Goal: Task Accomplishment & Management: Use online tool/utility

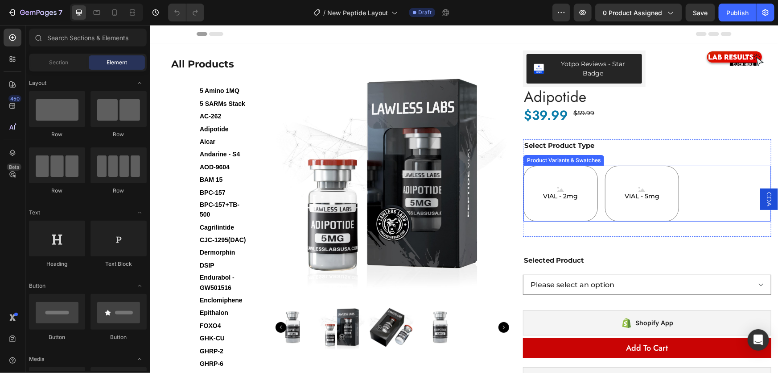
click at [556, 162] on div "Product Variants & Swatches" at bounding box center [563, 159] width 81 height 11
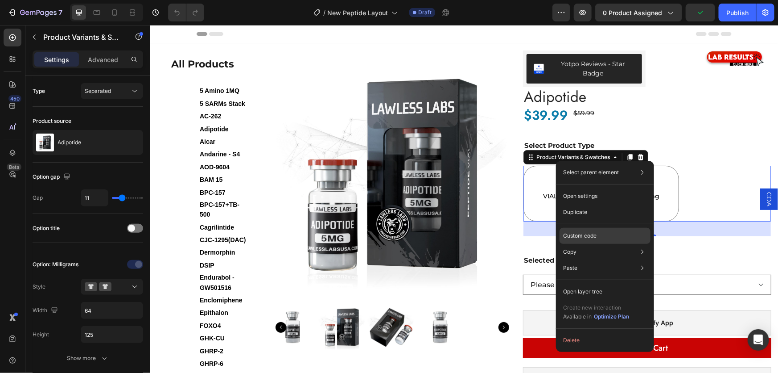
click at [580, 237] on p "Custom code" at bounding box center [579, 236] width 33 height 8
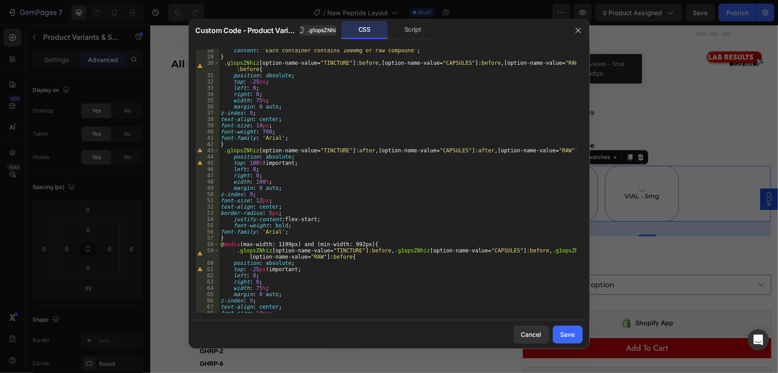
scroll to position [170, 0]
click at [534, 330] on div "Cancel" at bounding box center [532, 333] width 21 height 9
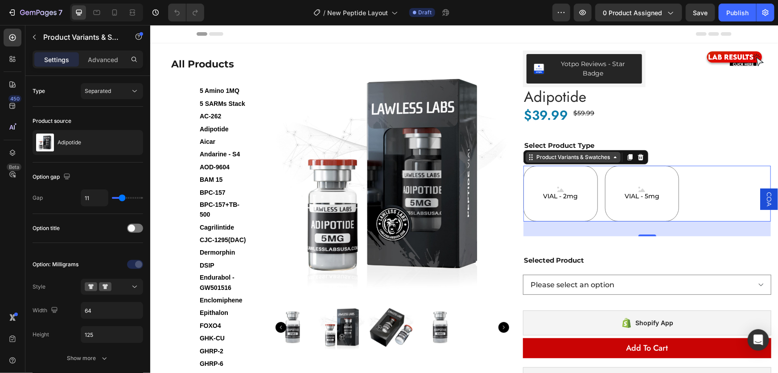
click at [568, 159] on div "Product Variants & Swatches" at bounding box center [572, 157] width 77 height 8
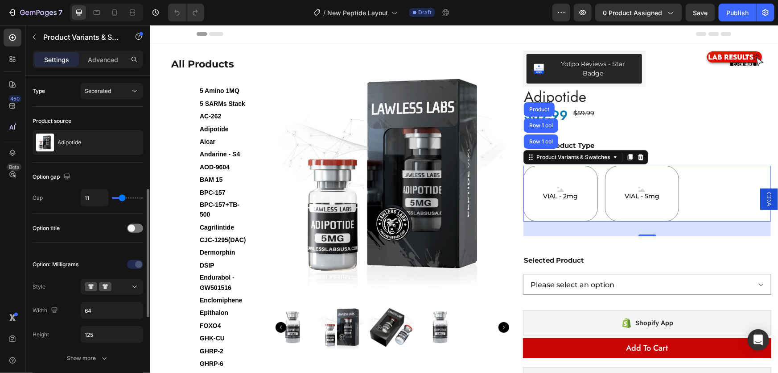
scroll to position [81, 0]
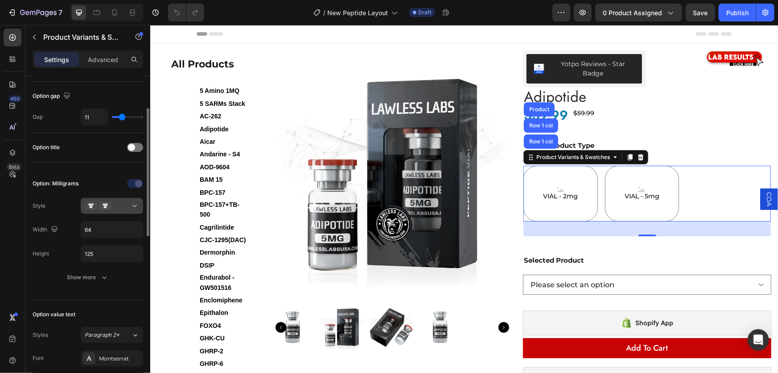
click at [104, 202] on icon at bounding box center [105, 205] width 12 height 9
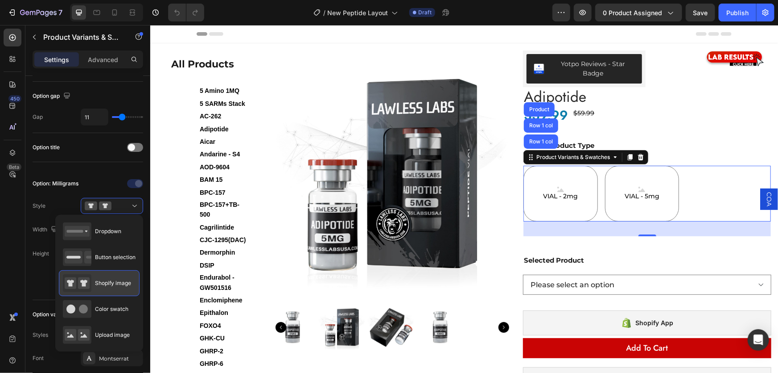
click at [100, 283] on span "Shopify image" at bounding box center [113, 283] width 36 height 8
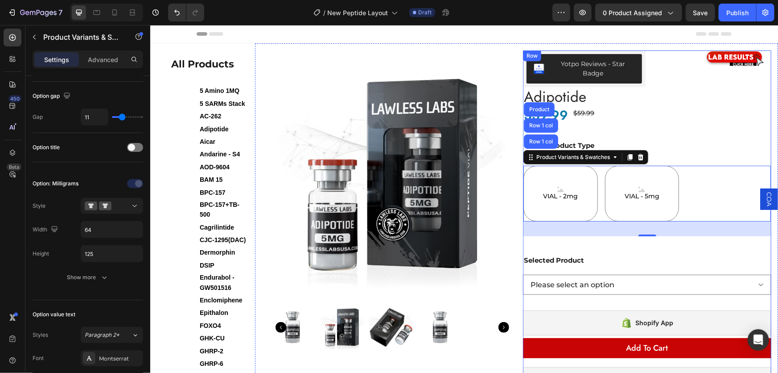
click at [707, 135] on div "Yotpo Reviews - Star Badge Yotpo Reviews Image Row Row Adipotide Product Title …" at bounding box center [647, 225] width 248 height 350
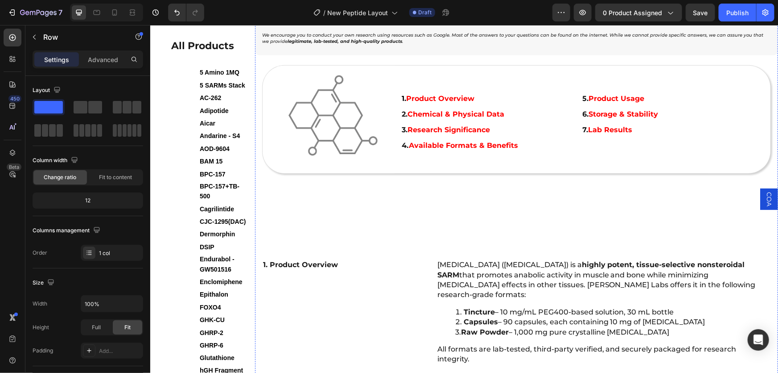
scroll to position [567, 0]
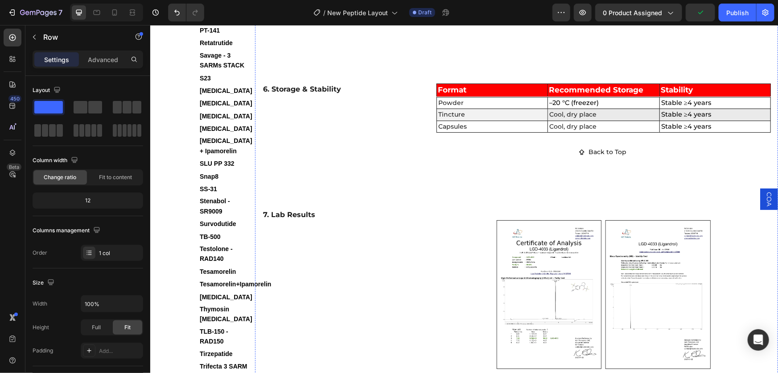
select select "VIAL - 2mg"
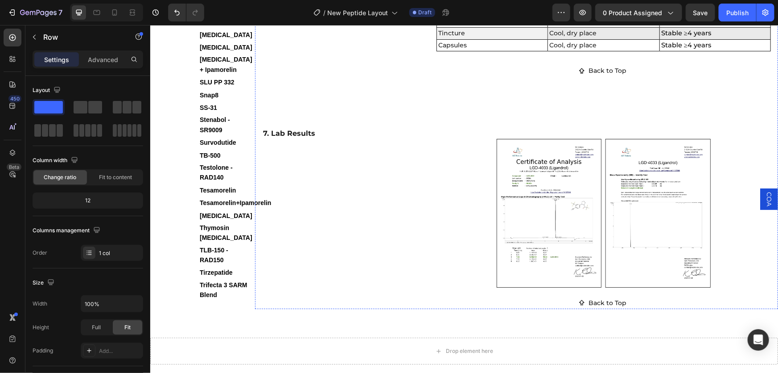
select select "VIAL - 2mg"
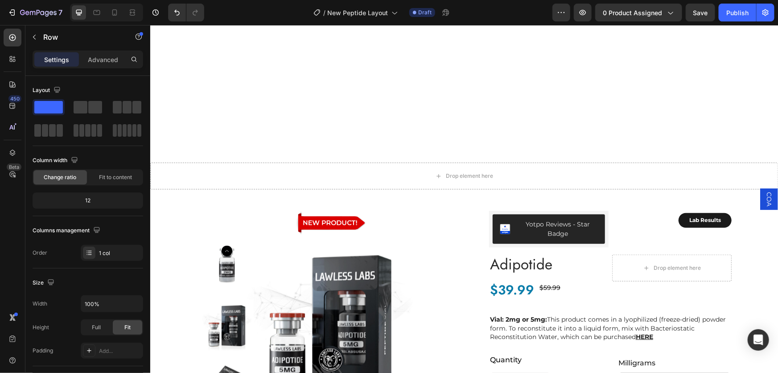
scroll to position [2149, 0]
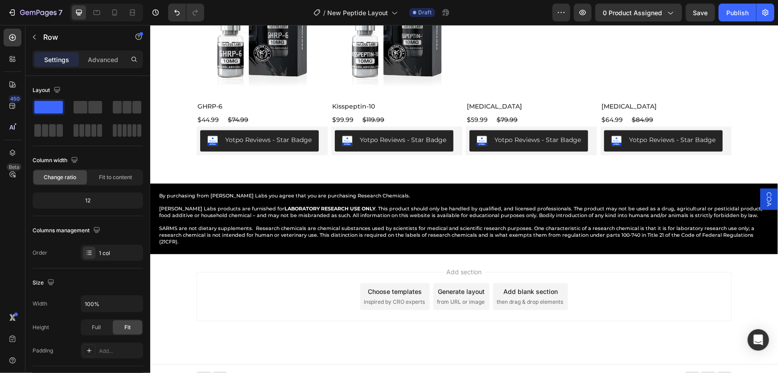
select select "VIAL - 2mg"
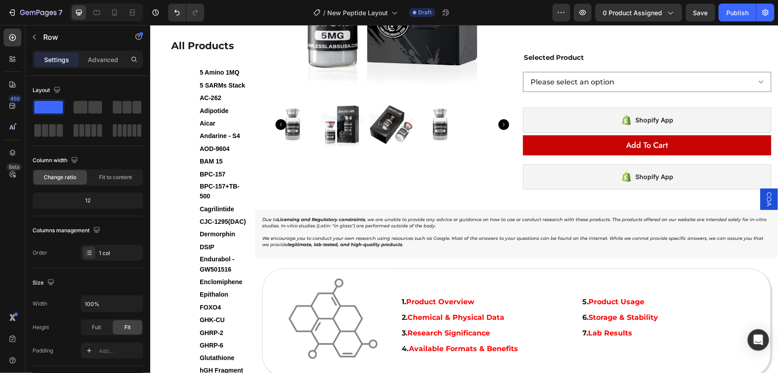
scroll to position [0, 0]
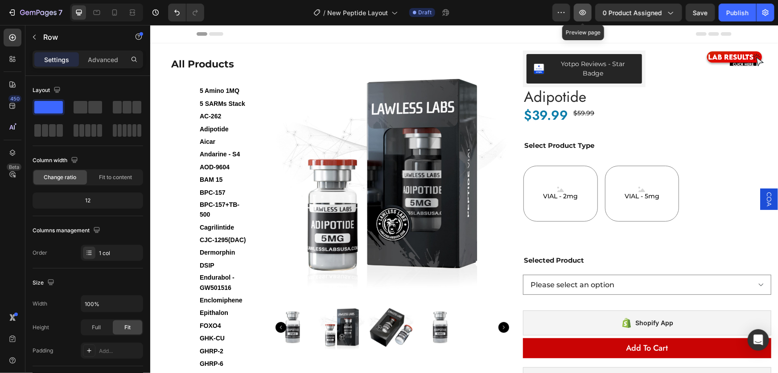
click at [582, 13] on icon "button" at bounding box center [583, 12] width 7 height 5
click at [100, 11] on icon at bounding box center [96, 12] width 9 height 9
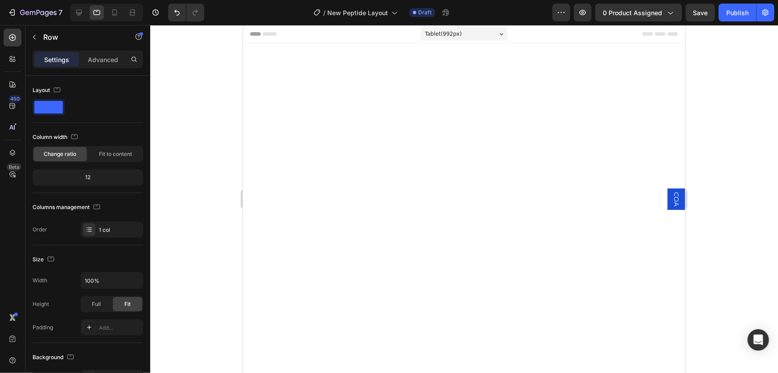
select select "VIAL - 2mg"
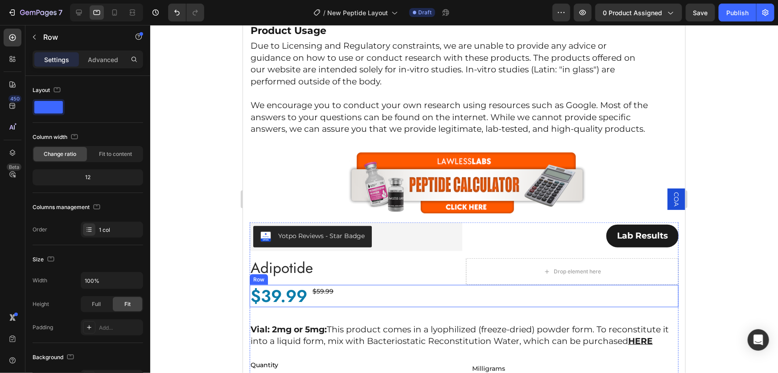
scroll to position [527, 0]
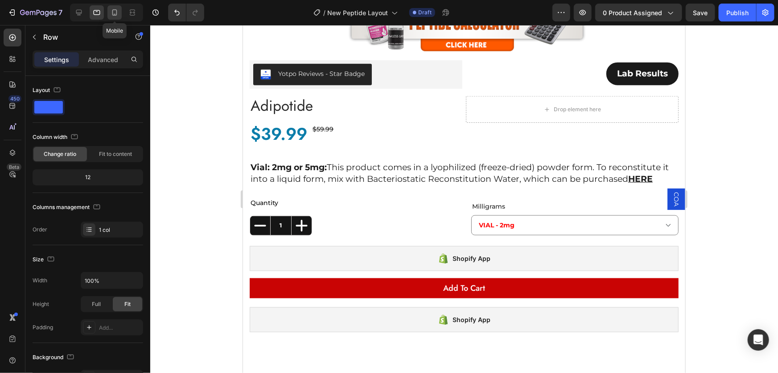
click at [116, 12] on icon at bounding box center [114, 12] width 9 height 9
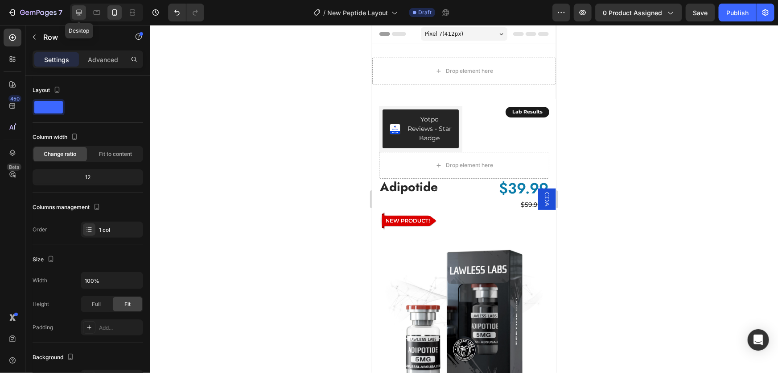
click at [82, 10] on icon at bounding box center [79, 12] width 9 height 9
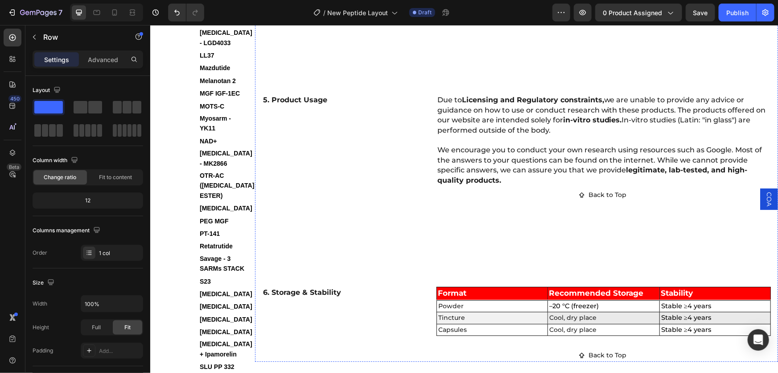
scroll to position [1622, 0]
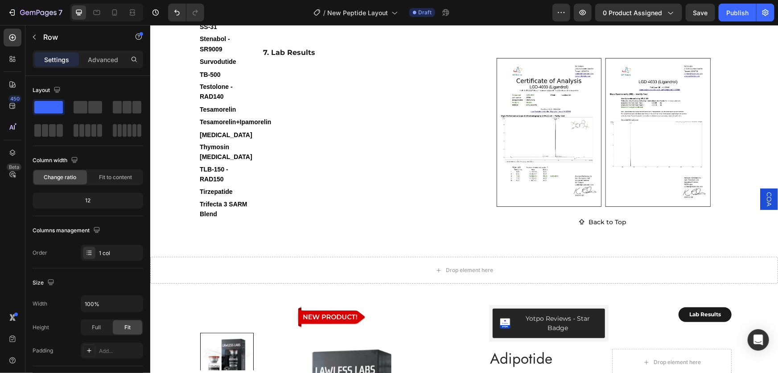
select select "VIAL - 2mg"
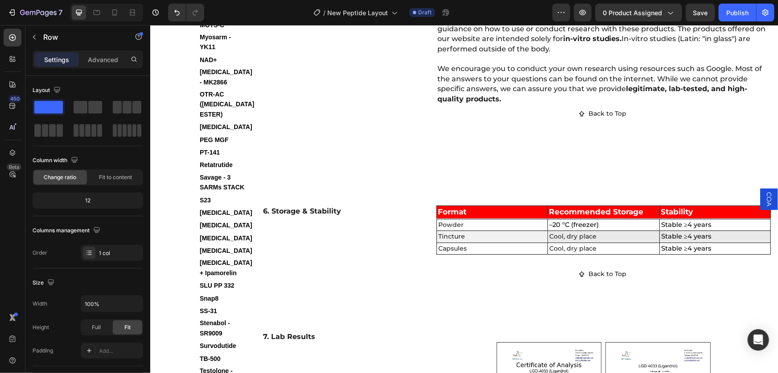
scroll to position [1703, 0]
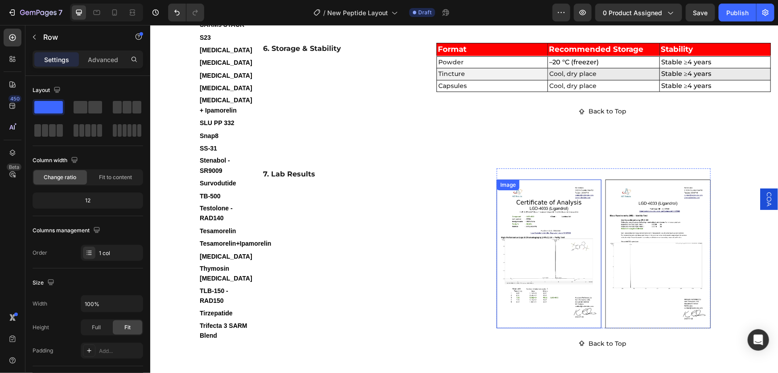
select select "VIAL - 2mg"
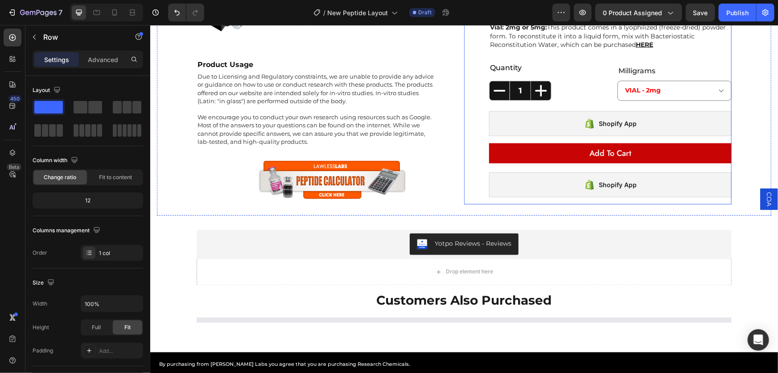
scroll to position [2433, 0]
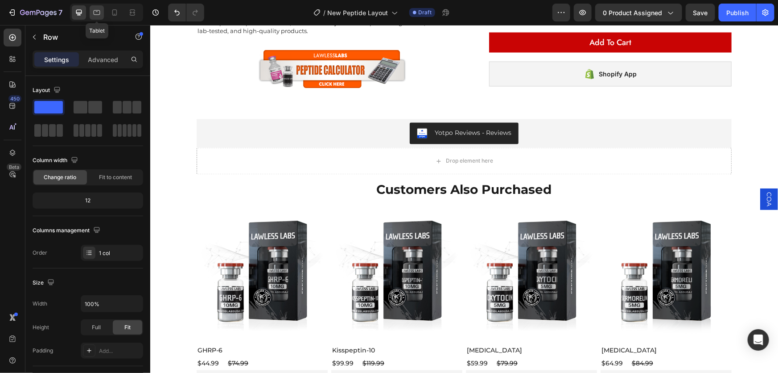
click at [96, 14] on icon at bounding box center [96, 12] width 9 height 9
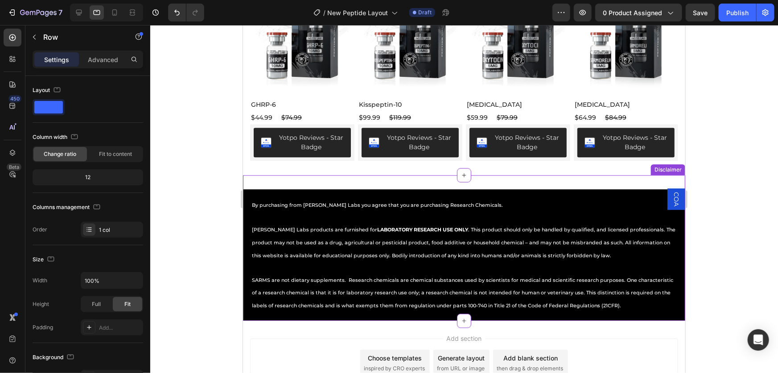
scroll to position [1002, 0]
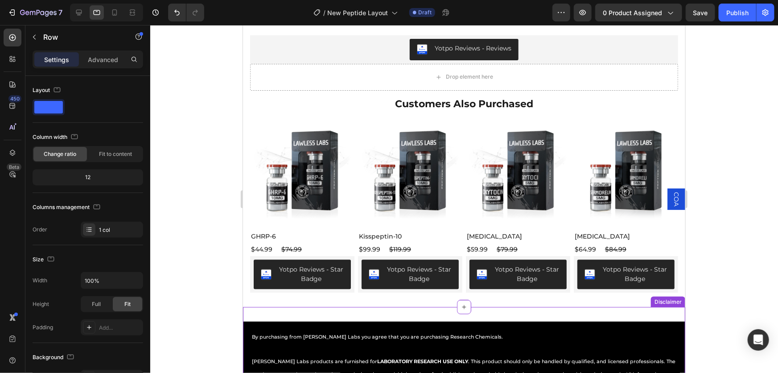
select select "VIAL - 2mg"
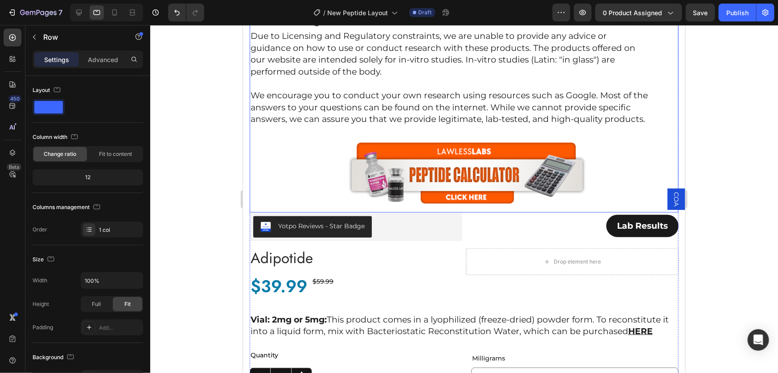
scroll to position [446, 0]
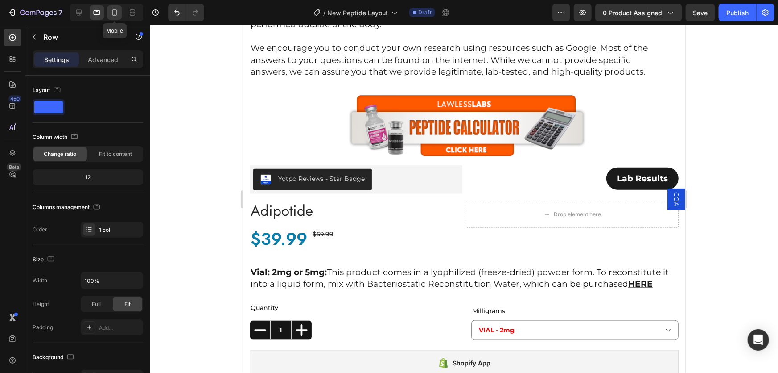
click at [116, 16] on icon at bounding box center [114, 12] width 9 height 9
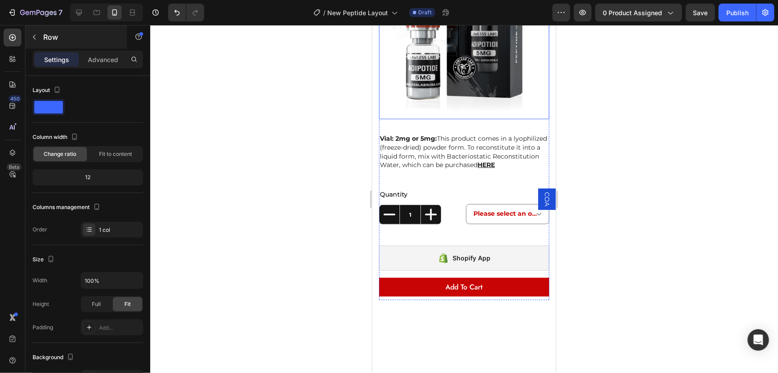
scroll to position [79, 0]
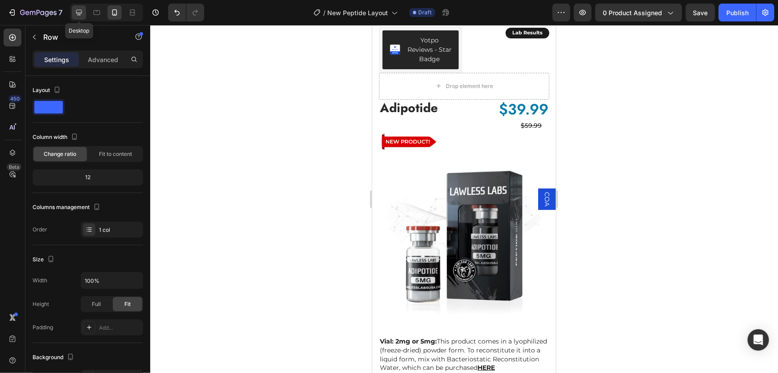
click at [77, 11] on icon at bounding box center [79, 12] width 9 height 9
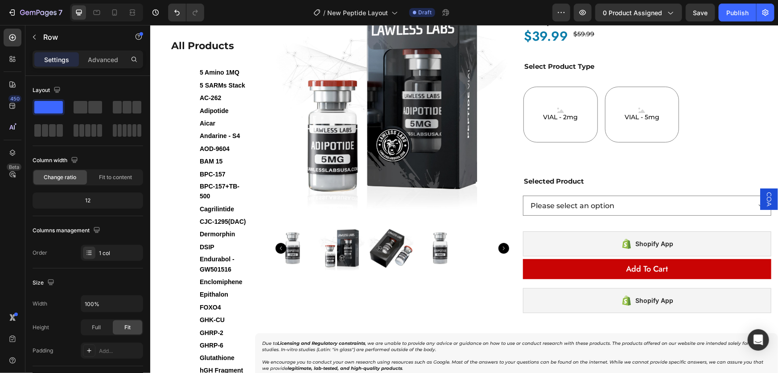
scroll to position [2518, 0]
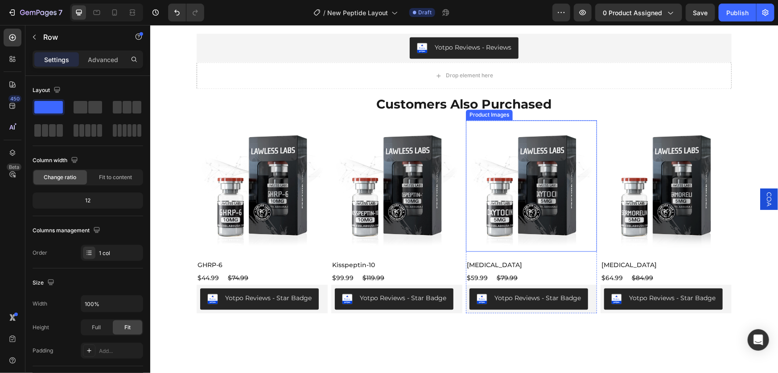
select select "VIAL - 2mg"
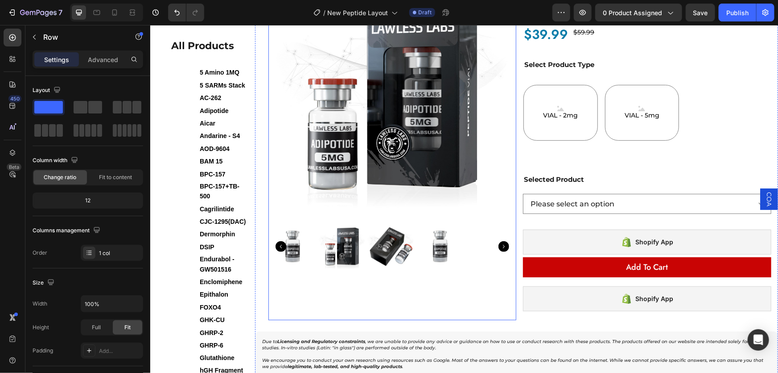
scroll to position [0, 0]
